Goal: Information Seeking & Learning: Check status

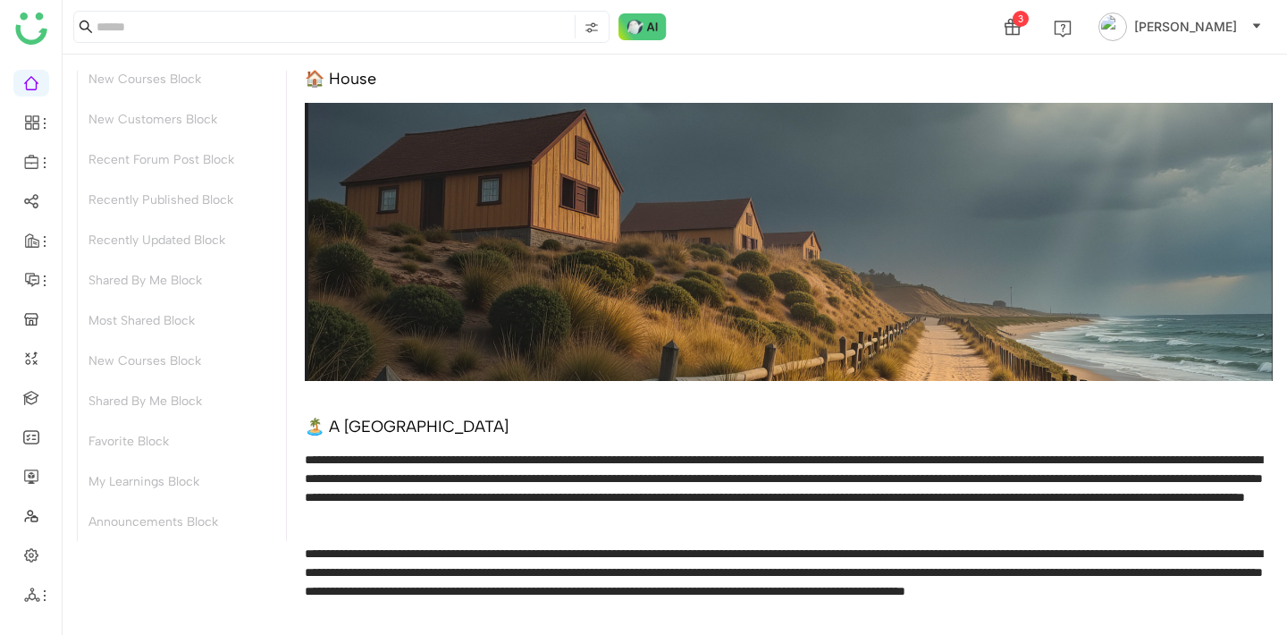
scroll to position [473, 0]
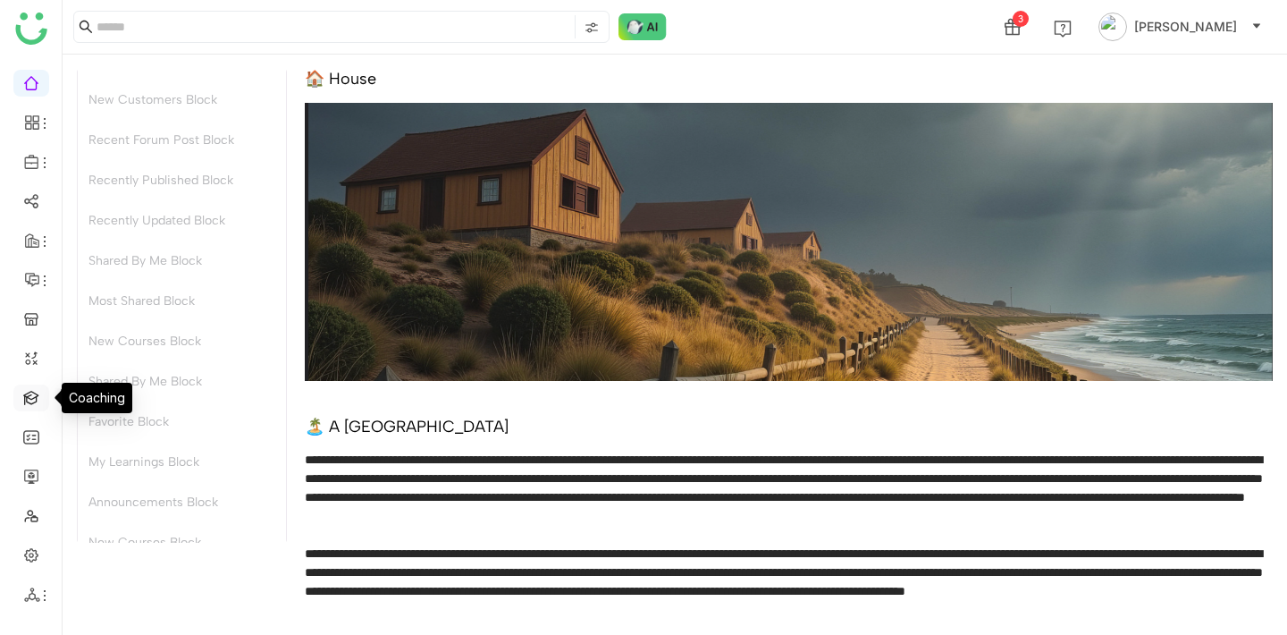
click at [36, 400] on link at bounding box center [31, 396] width 16 height 15
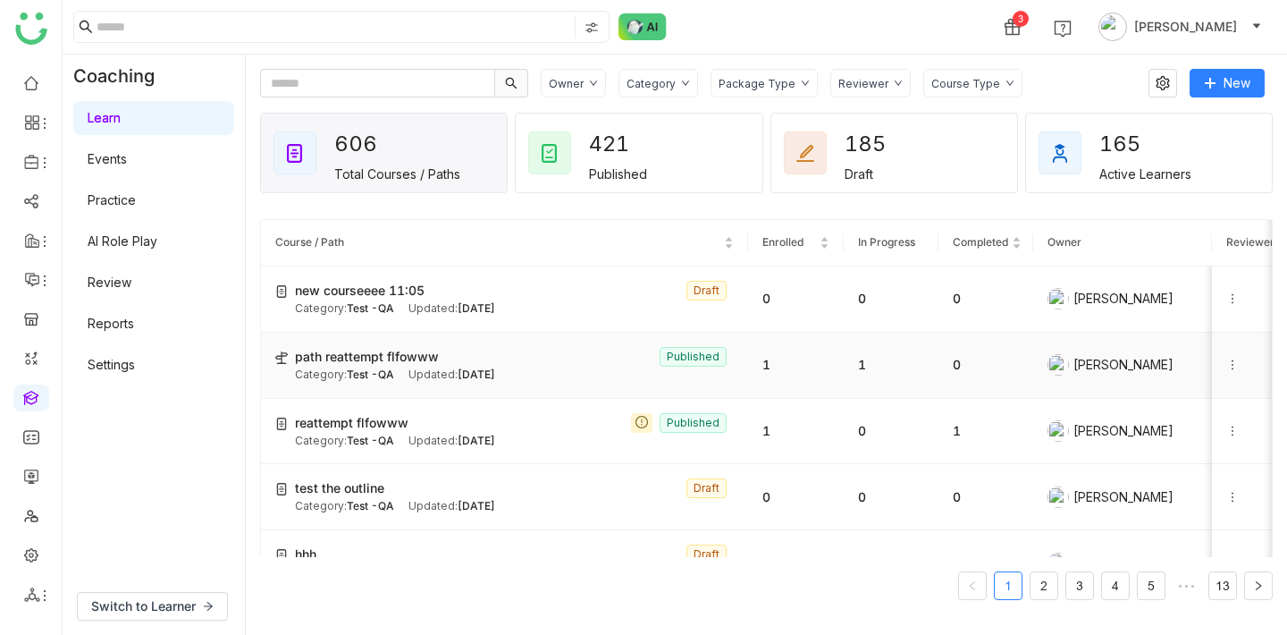
click at [411, 349] on span "path reattempt flfowww" at bounding box center [367, 357] width 144 height 20
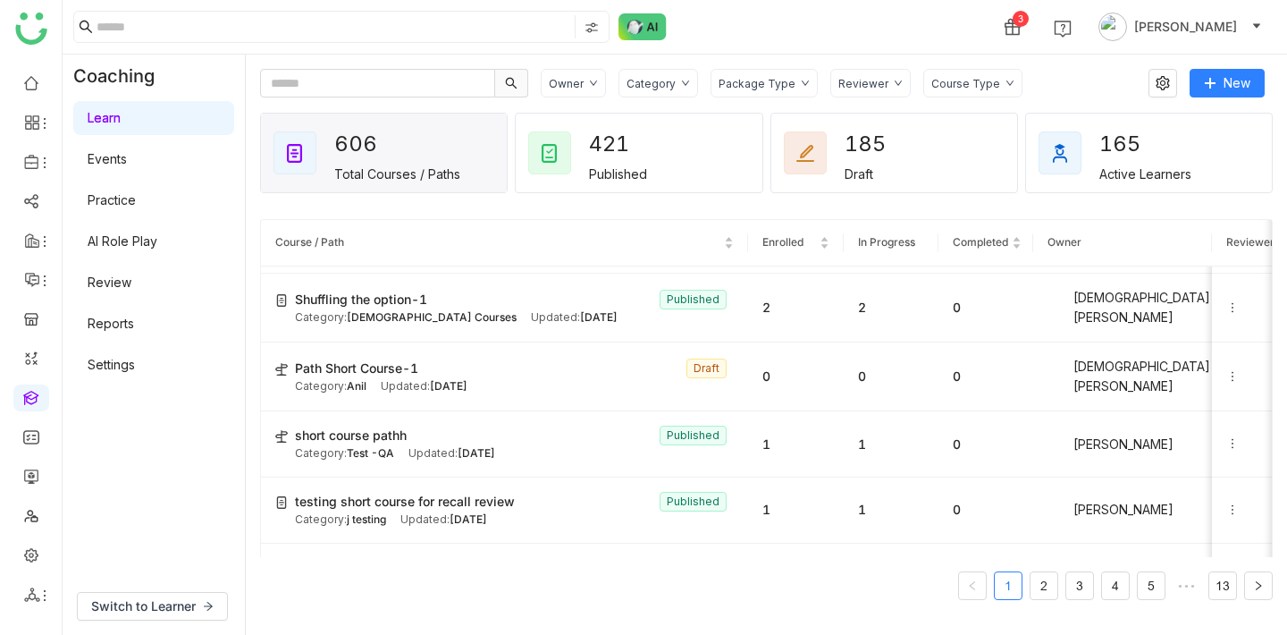
scroll to position [3013, 0]
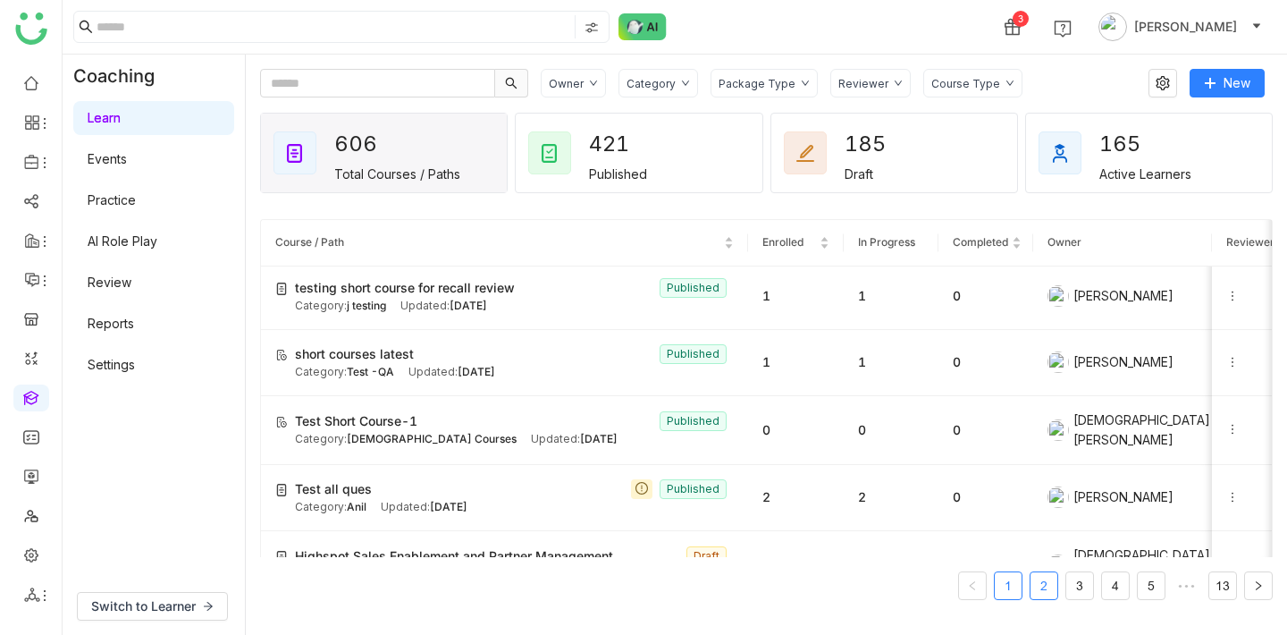
click at [1050, 579] on link "2" at bounding box center [1044, 585] width 27 height 27
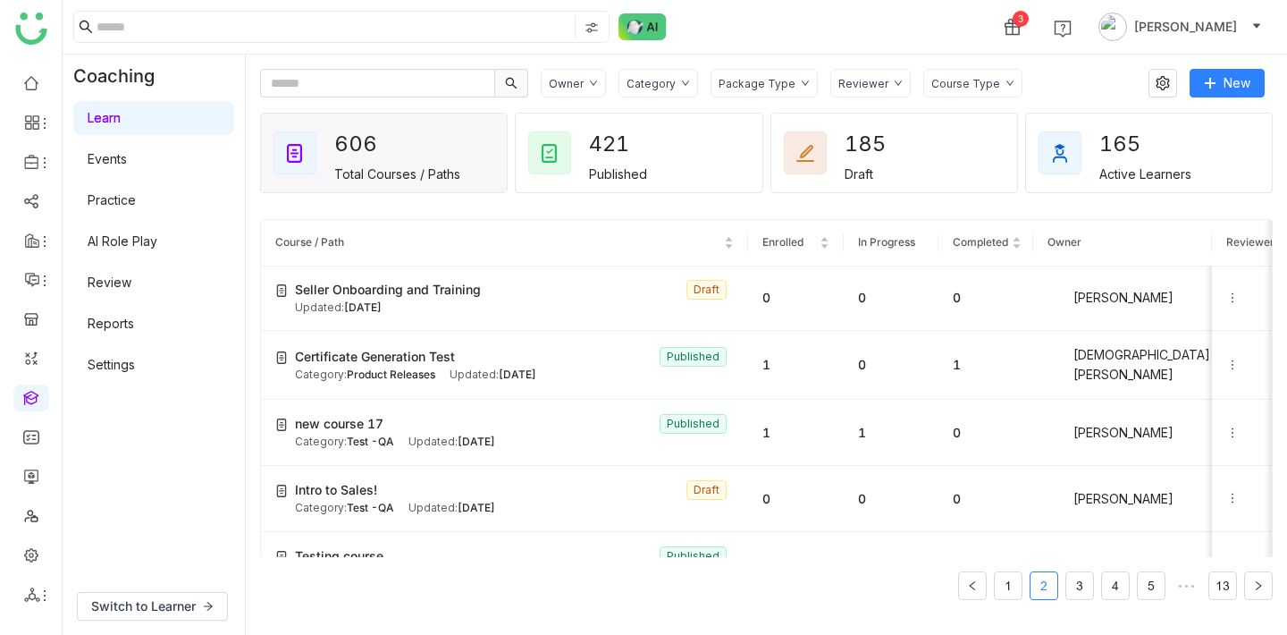
scroll to position [876, 0]
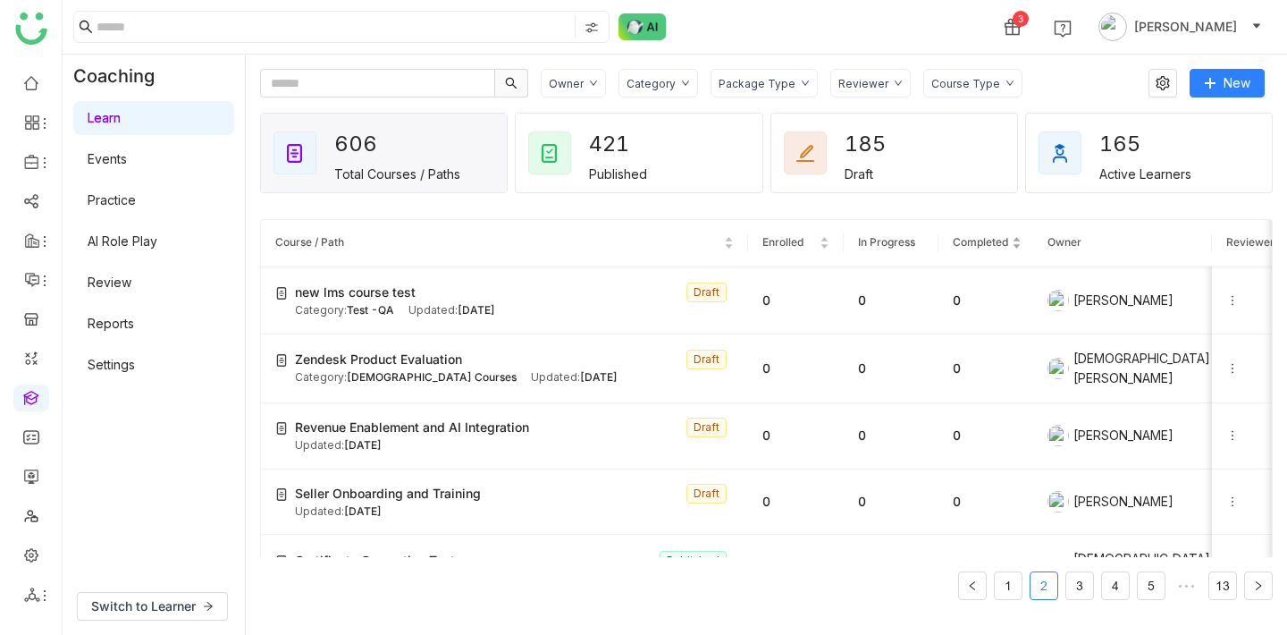
click at [1011, 235] on nz-table-sorters "Completed" at bounding box center [986, 242] width 66 height 17
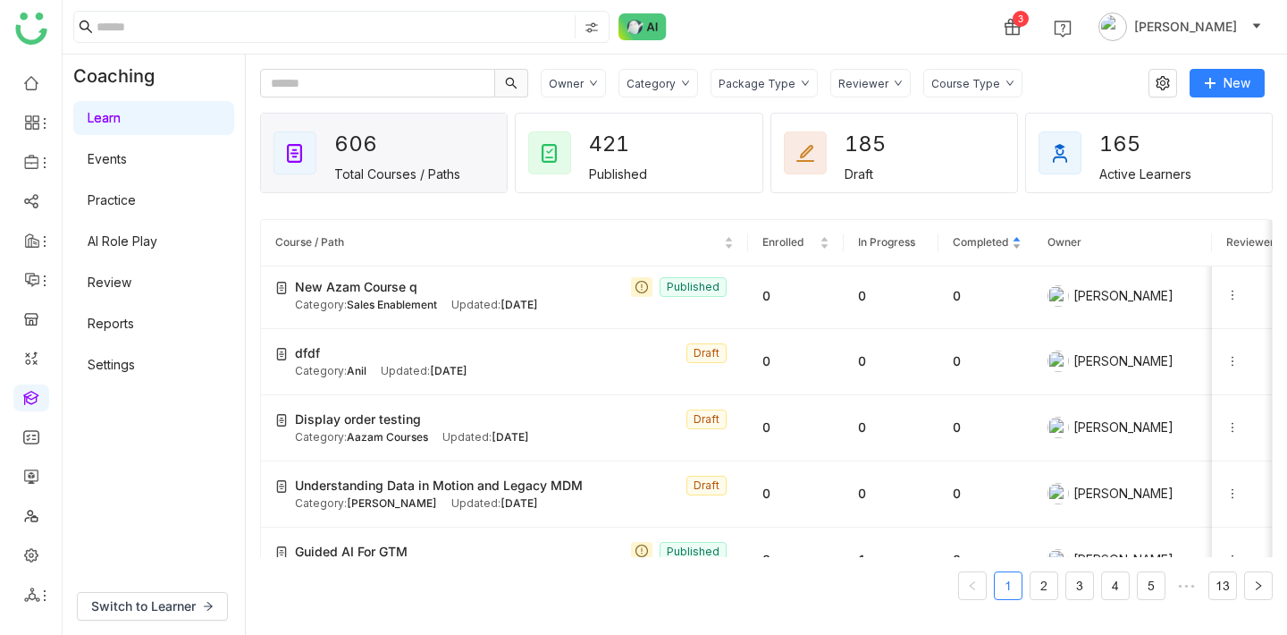
click at [1019, 248] on nz-table-sorters "Completed" at bounding box center [986, 242] width 66 height 17
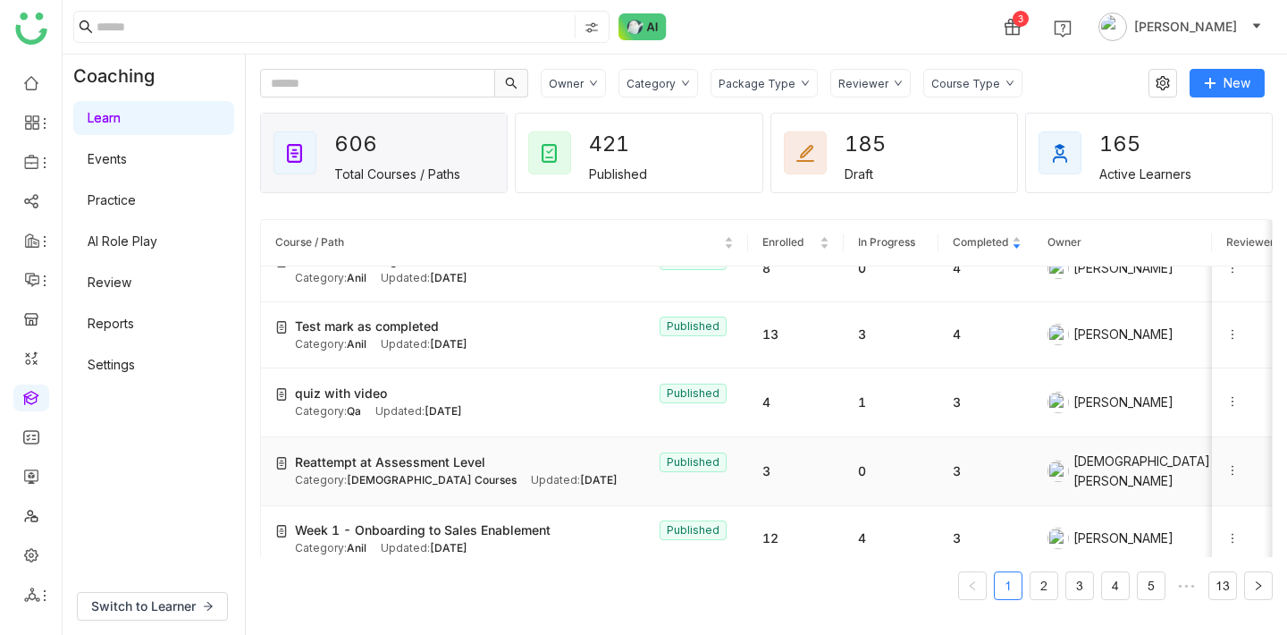
scroll to position [62, 0]
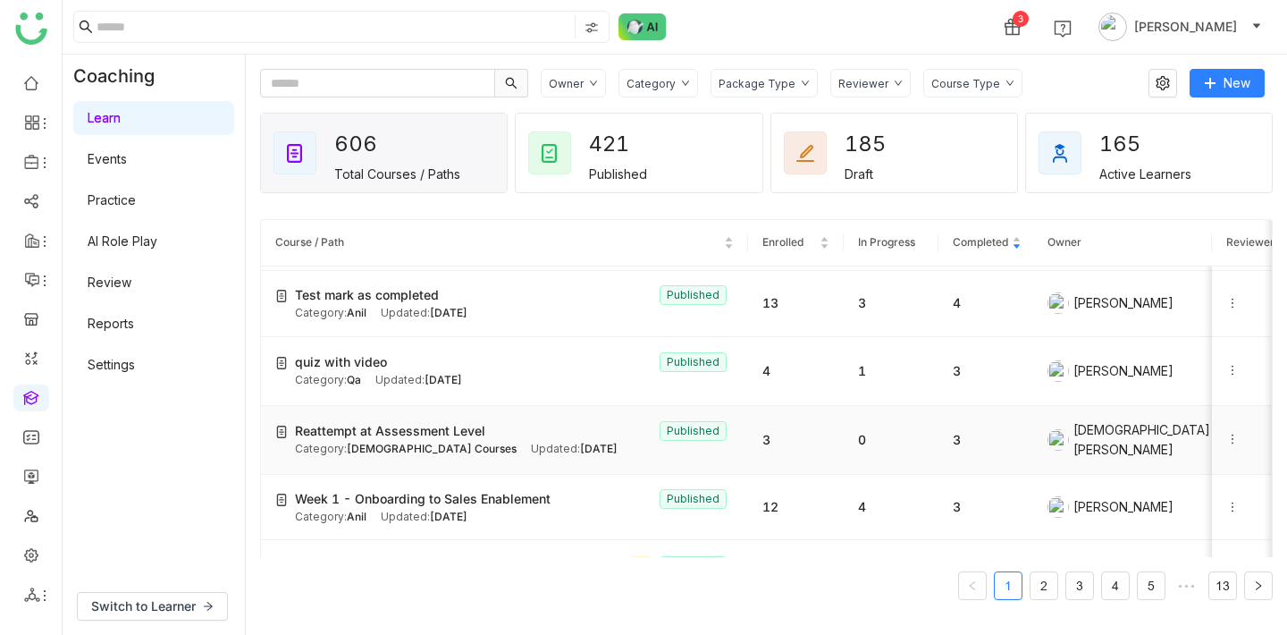
click at [568, 426] on div "Reattempt at Assessment Level Published" at bounding box center [514, 431] width 439 height 20
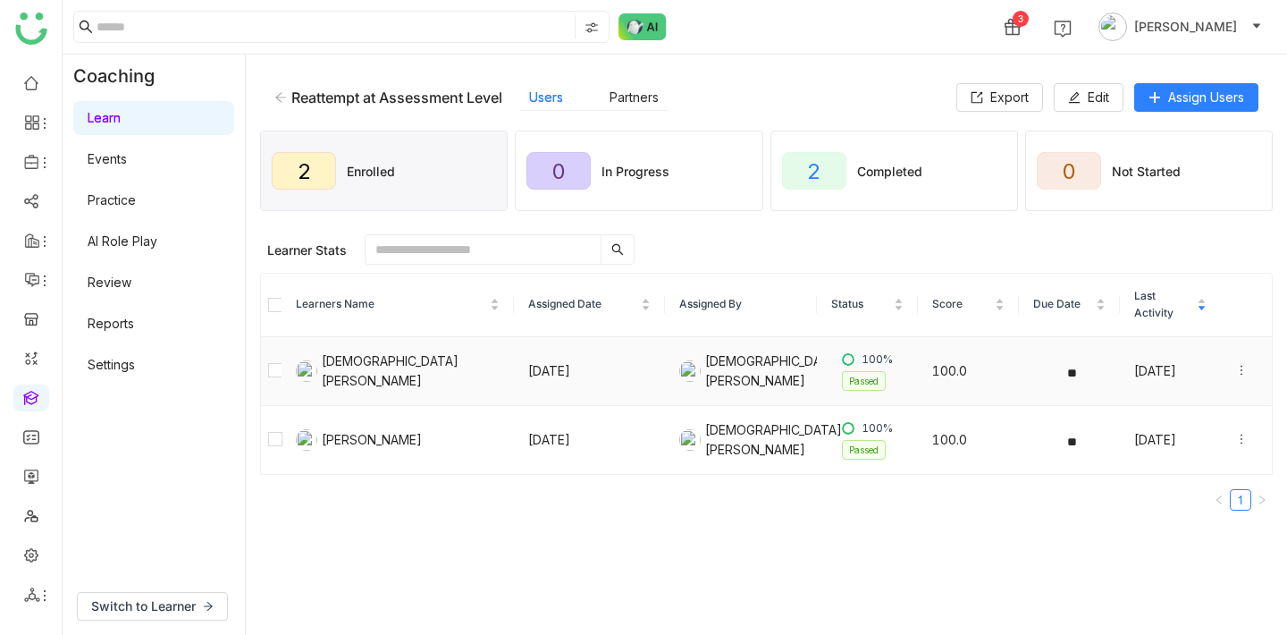
click at [1241, 366] on icon at bounding box center [1241, 370] width 13 height 13
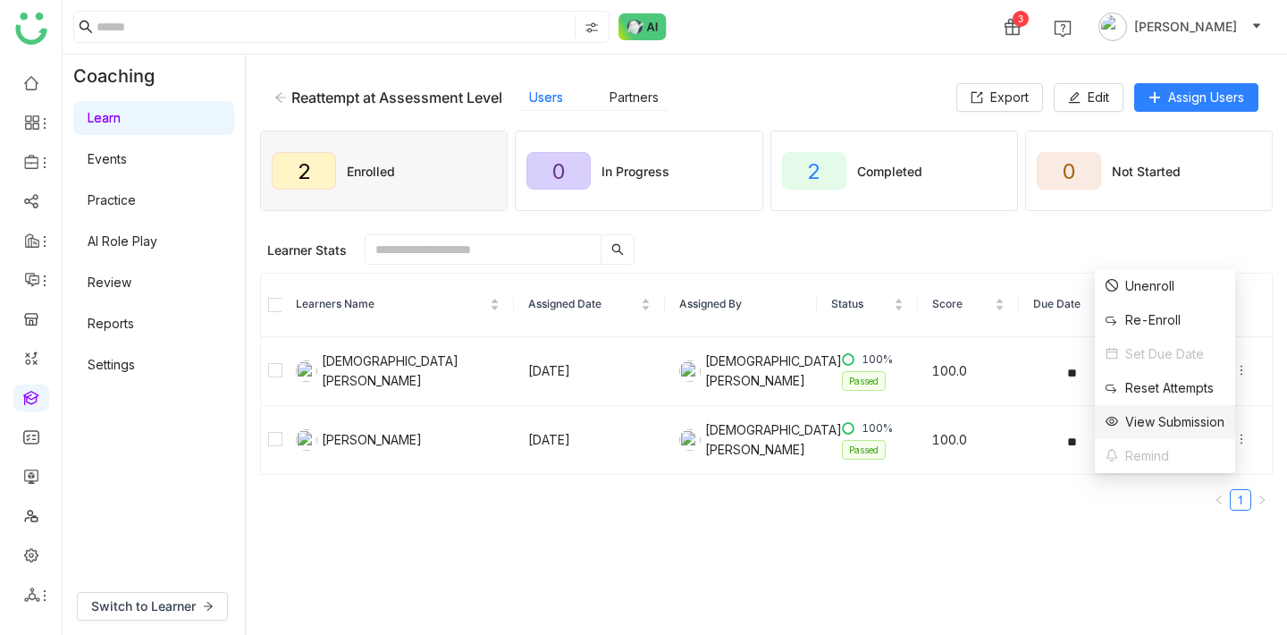
click at [1167, 414] on div "View Submission" at bounding box center [1165, 422] width 119 height 20
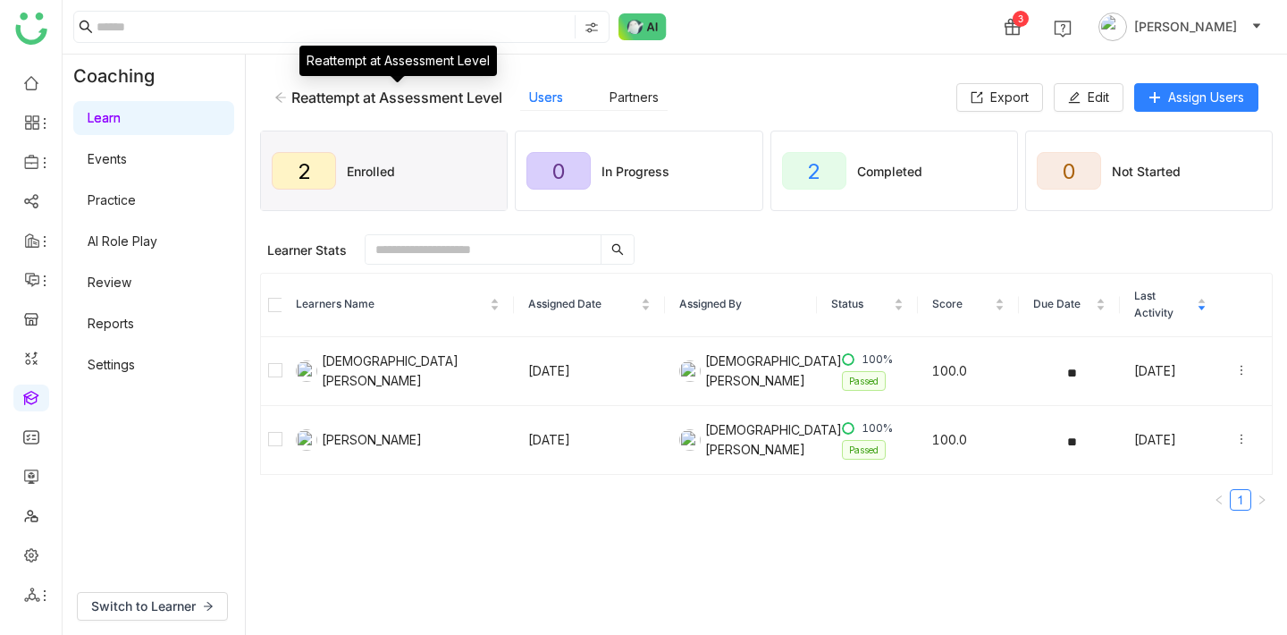
drag, startPoint x: 509, startPoint y: 89, endPoint x: 292, endPoint y: 100, distance: 216.6
click at [292, 100] on div "Reattempt at Assessment Level Users Partners" at bounding box center [615, 97] width 682 height 27
copy div "Reattempt at Assessment Level"
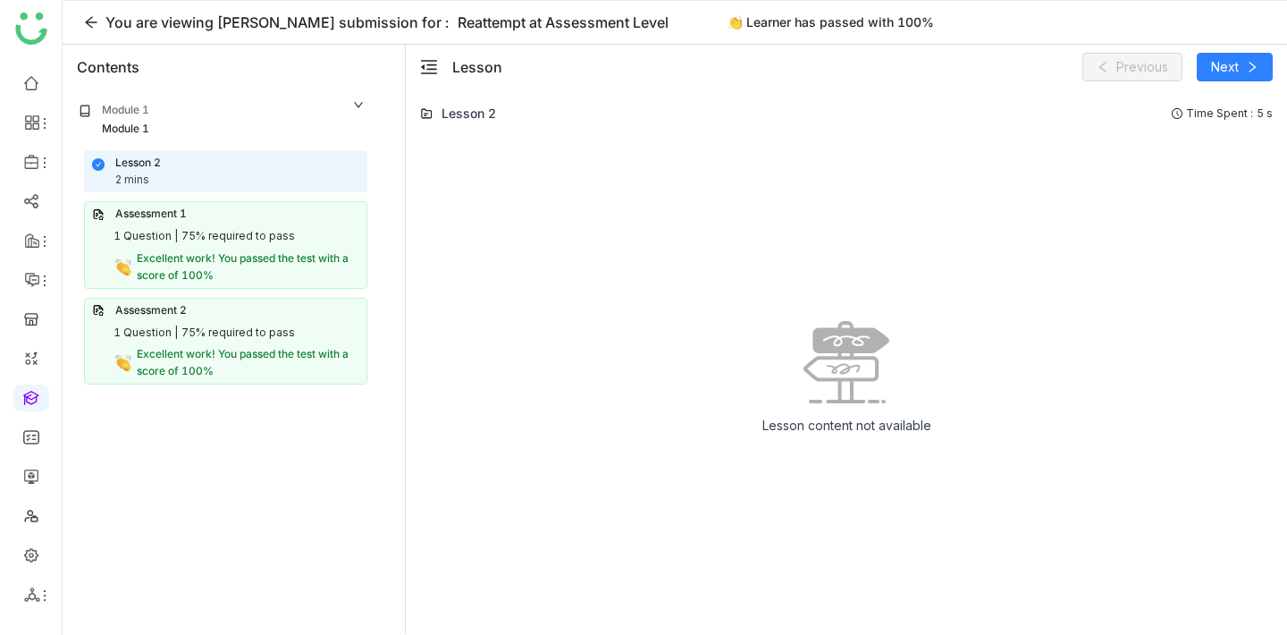
click at [299, 220] on div "Assessment 1" at bounding box center [225, 214] width 267 height 17
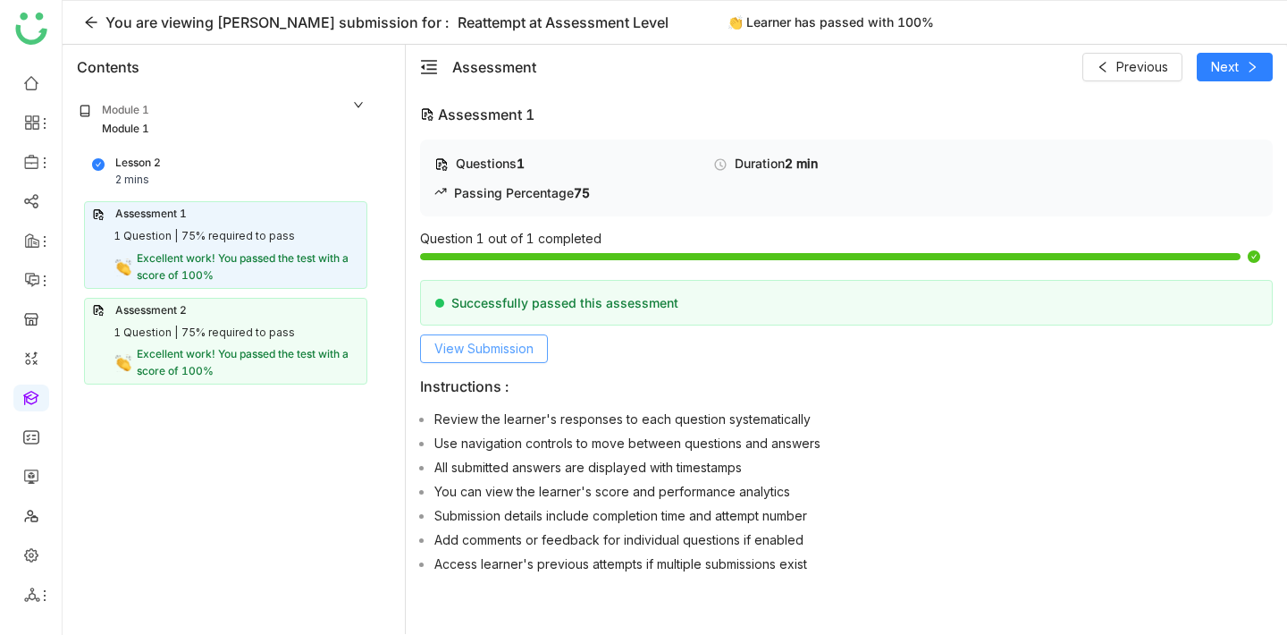
click at [485, 340] on span "View Submission" at bounding box center [483, 349] width 99 height 20
